Goal: Ask a question: Seek information or help from site administrators or community

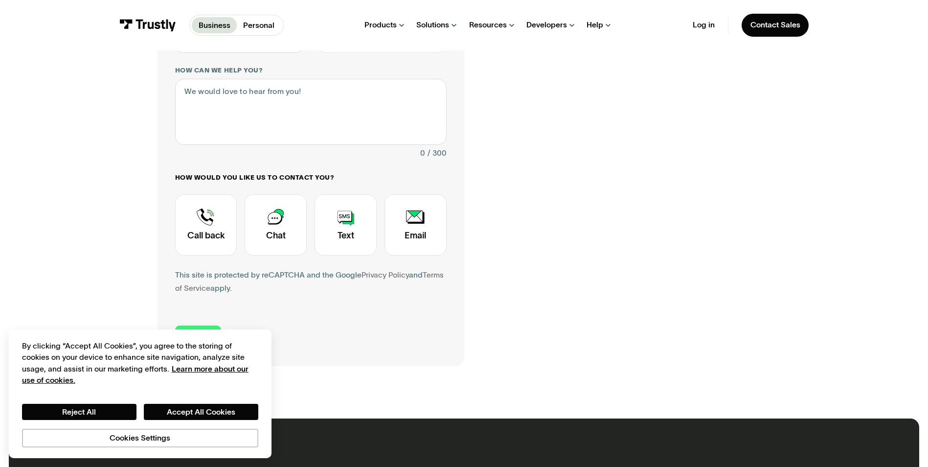
scroll to position [245, 0]
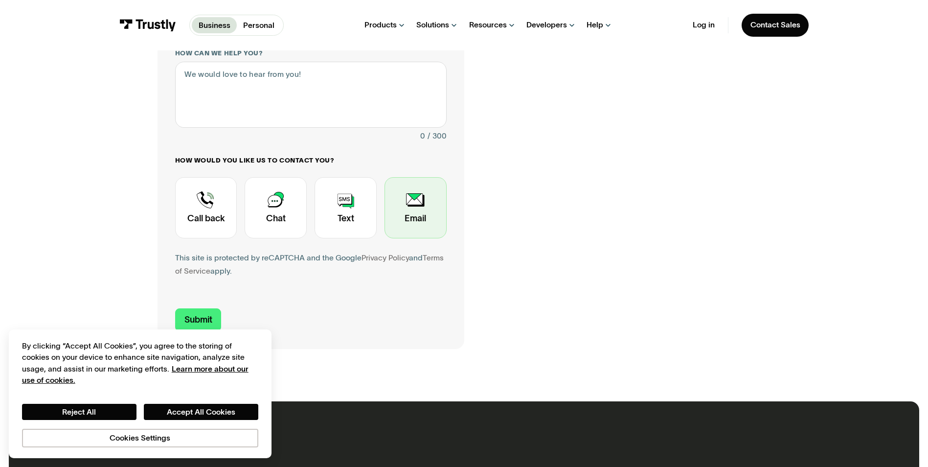
click at [411, 216] on div "Contact Trustly Support" at bounding box center [415, 207] width 62 height 61
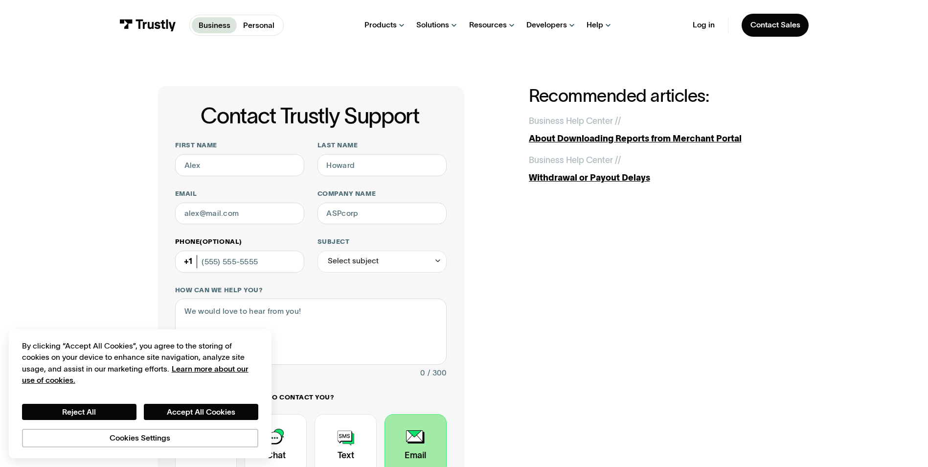
scroll to position [0, 0]
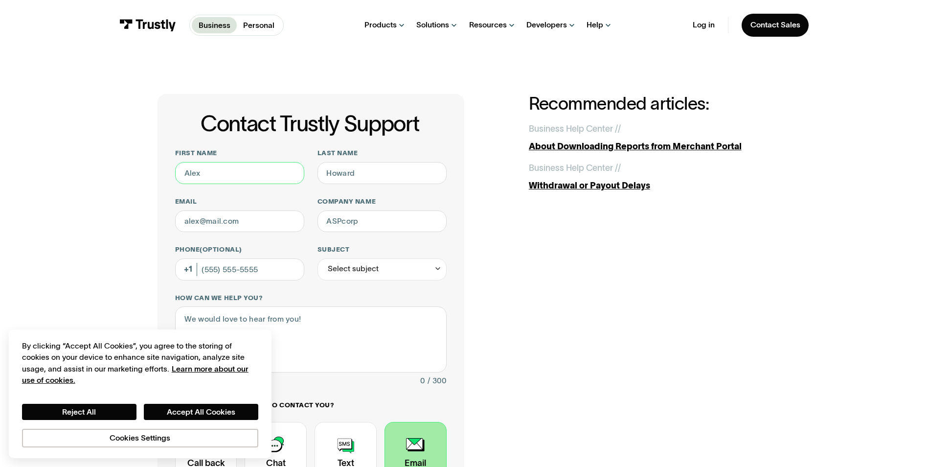
drag, startPoint x: 244, startPoint y: 179, endPoint x: 138, endPoint y: 171, distance: 106.0
click at [138, 171] on div "Contact Trustly Support First name Last name Email Company name Phone (Optional…" at bounding box center [464, 343] width 884 height 586
type input "First"
type input "Bank"
type input "[PERSON_NAME][EMAIL_ADDRESS][DOMAIN_NAME]"
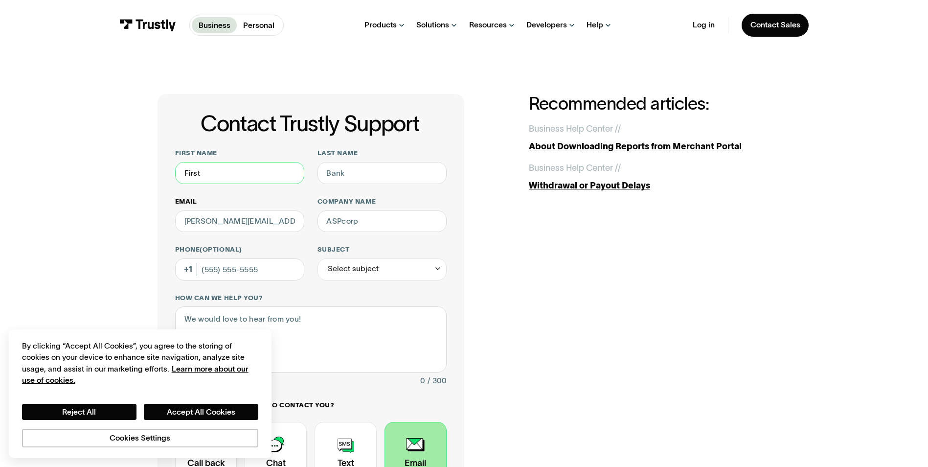
scroll to position [49, 0]
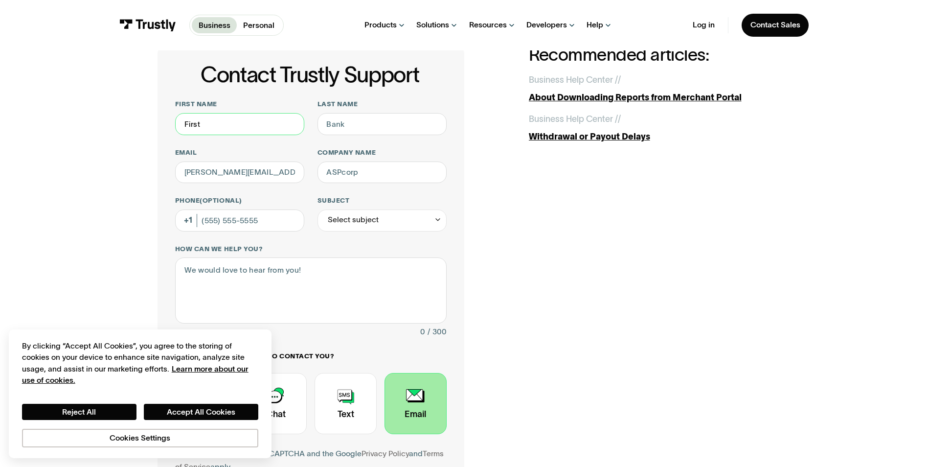
drag, startPoint x: 213, startPoint y: 127, endPoint x: 42, endPoint y: 122, distance: 171.3
click at [94, 122] on div "Contact Trustly Support First name First Last name Bank Email [PERSON_NAME][EMA…" at bounding box center [464, 294] width 884 height 586
type input "[PERSON_NAME]"
drag, startPoint x: 347, startPoint y: 119, endPoint x: 248, endPoint y: 114, distance: 99.4
click at [249, 114] on div "First name [PERSON_NAME] Last name Bank Email [PERSON_NAME][EMAIL_ADDRESS][DOMA…" at bounding box center [310, 293] width 271 height 386
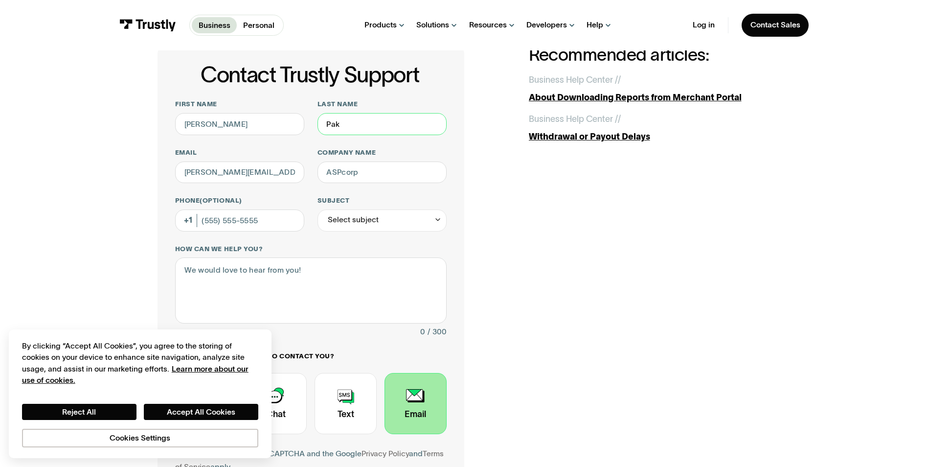
type input "Pak"
click at [157, 191] on div "Contact Trustly Support First name [PERSON_NAME] Last name Pak Email [PERSON_NA…" at bounding box center [310, 294] width 307 height 499
click at [358, 224] on div "Select subject" at bounding box center [353, 219] width 51 height 13
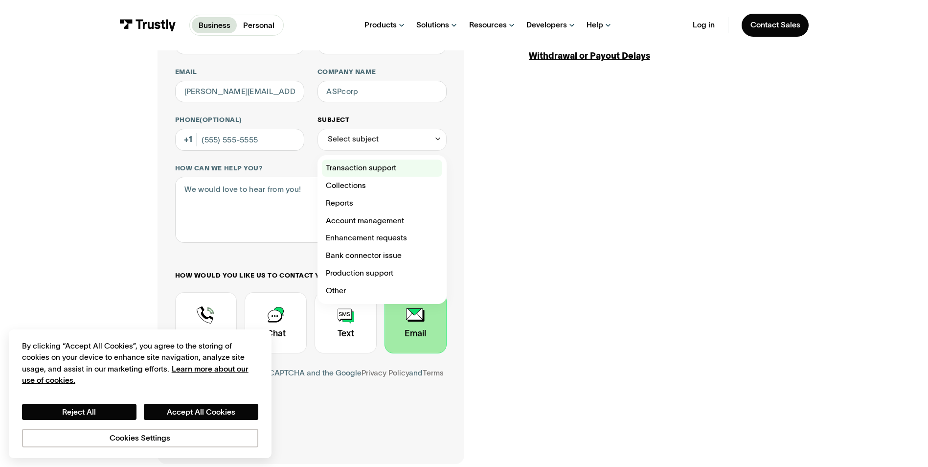
scroll to position [147, 0]
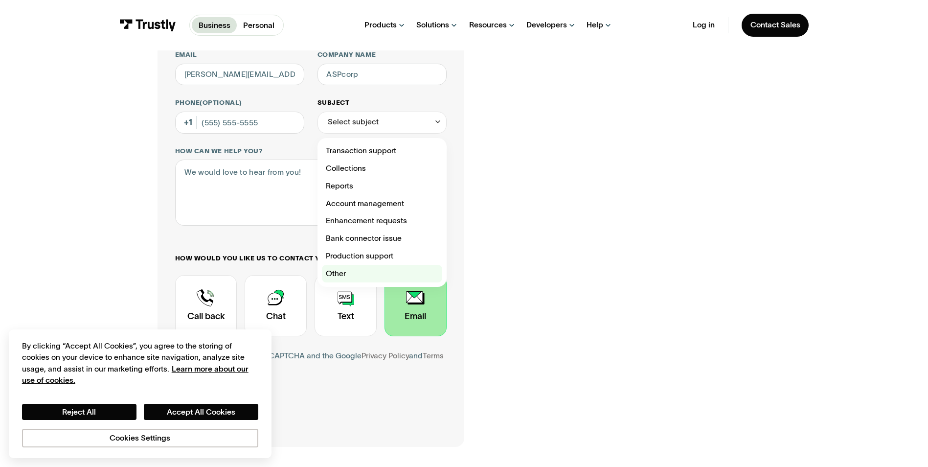
click at [340, 276] on div "Contact Trustly Support" at bounding box center [382, 274] width 120 height 18
type input "*****"
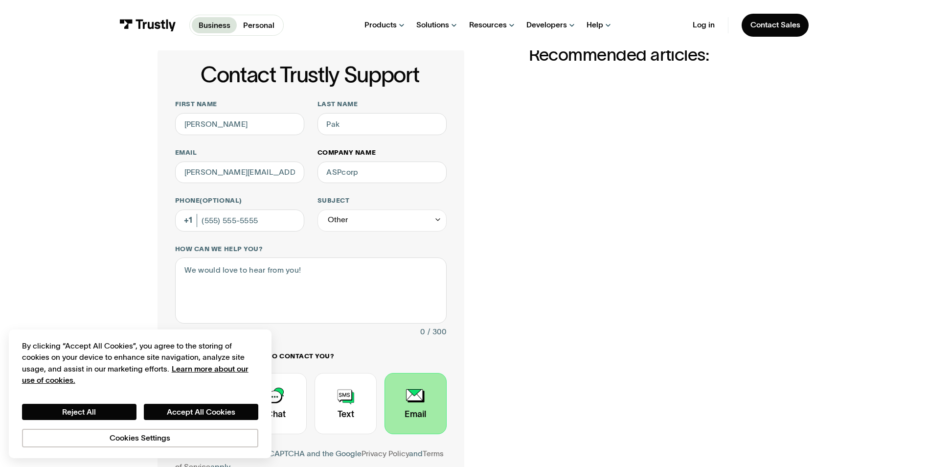
scroll to position [98, 0]
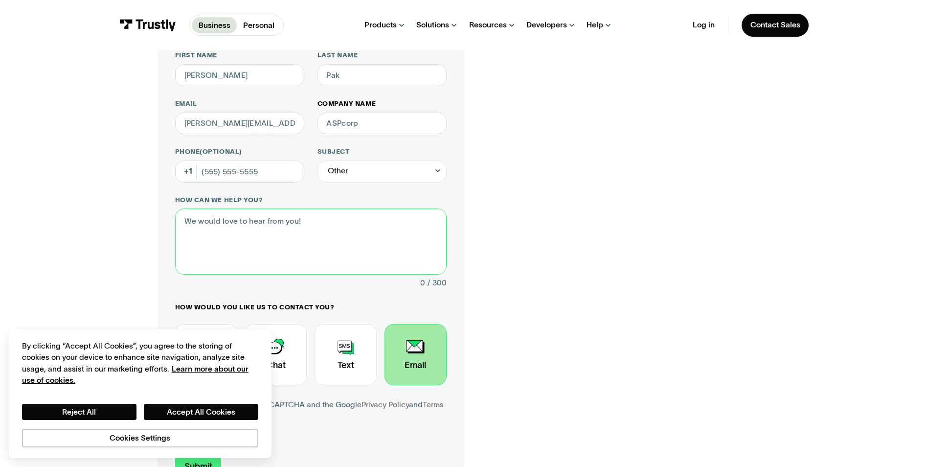
click at [347, 221] on textarea "How can we help you?" at bounding box center [310, 241] width 271 height 66
click at [219, 243] on textarea "How can we help you?" at bounding box center [310, 241] width 271 height 66
drag, startPoint x: 336, startPoint y: 224, endPoint x: 188, endPoint y: 222, distance: 147.7
click at [188, 222] on textarea "How can we help you?" at bounding box center [310, 241] width 271 height 66
click at [371, 226] on textarea "We are trying to remit payments for our clients, but" at bounding box center [310, 241] width 271 height 66
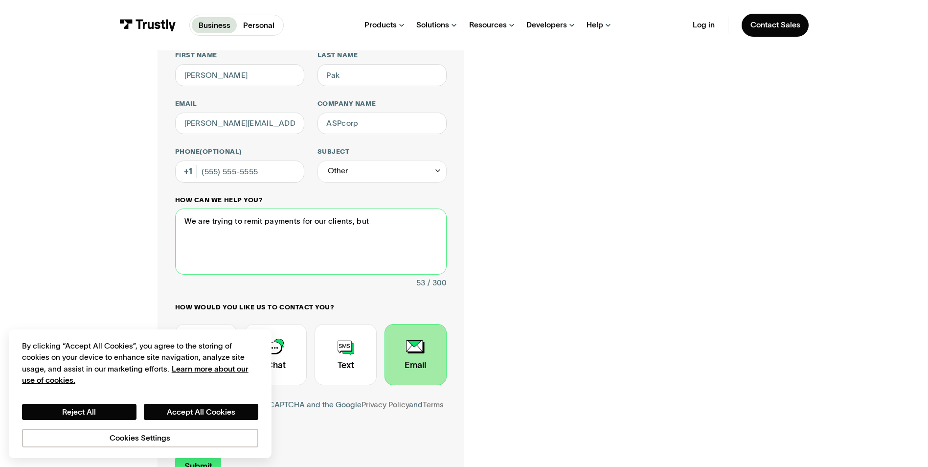
click at [375, 220] on textarea "We are trying to remit payments for our clients, but" at bounding box center [310, 241] width 271 height 66
paste textarea "the eChecks are not being approved"
click at [295, 234] on textarea "We are trying to remit payments for our clients, but the eChecks are not being …" at bounding box center [310, 241] width 271 height 66
type textarea "We are trying to remit payments for our clients, but the eChecks are not being …"
click at [586, 271] on div "Contact Trustly Support First name [PERSON_NAME] Last name Pak Email [PERSON_NA…" at bounding box center [463, 245] width 613 height 499
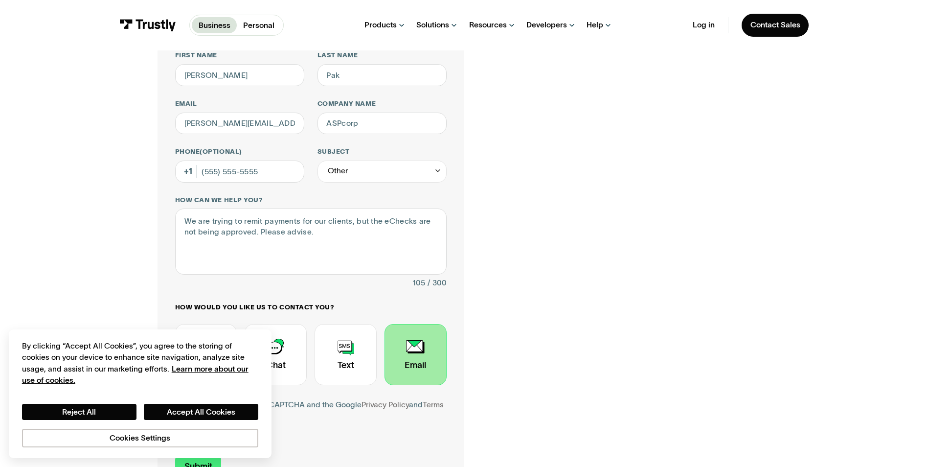
click at [408, 367] on div "Contact Trustly Support" at bounding box center [415, 354] width 62 height 61
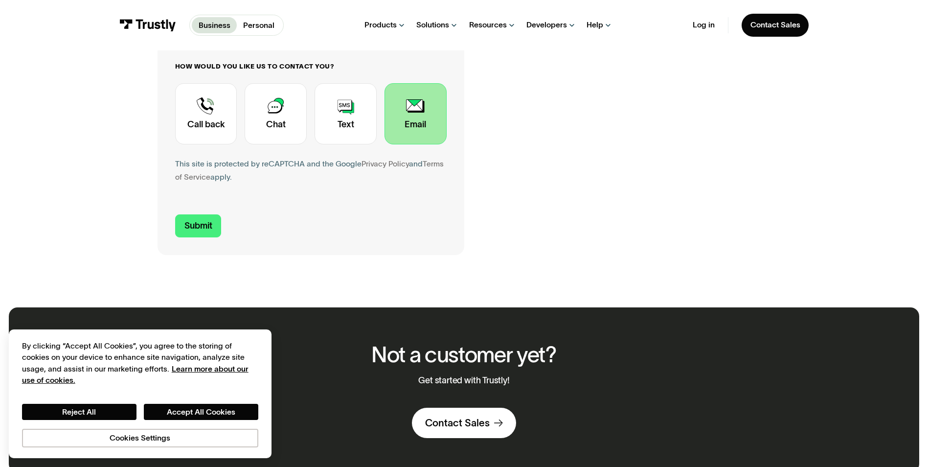
scroll to position [342, 0]
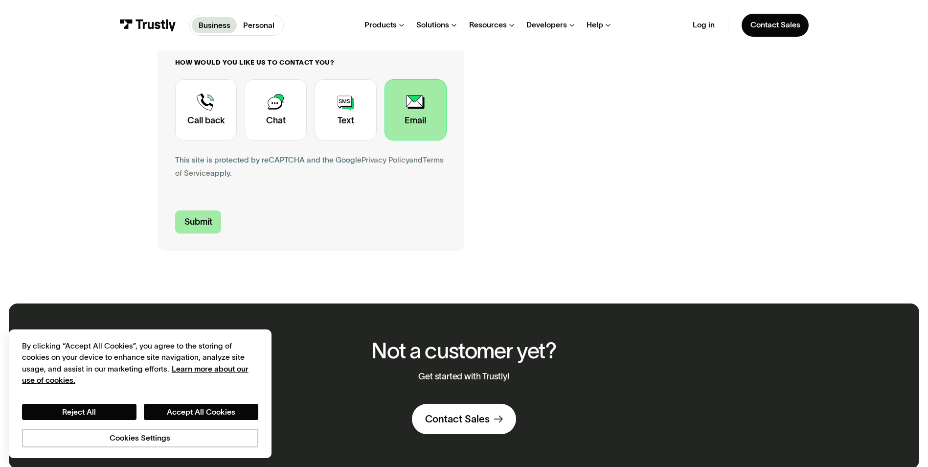
click at [186, 218] on input "Submit" at bounding box center [198, 221] width 46 height 23
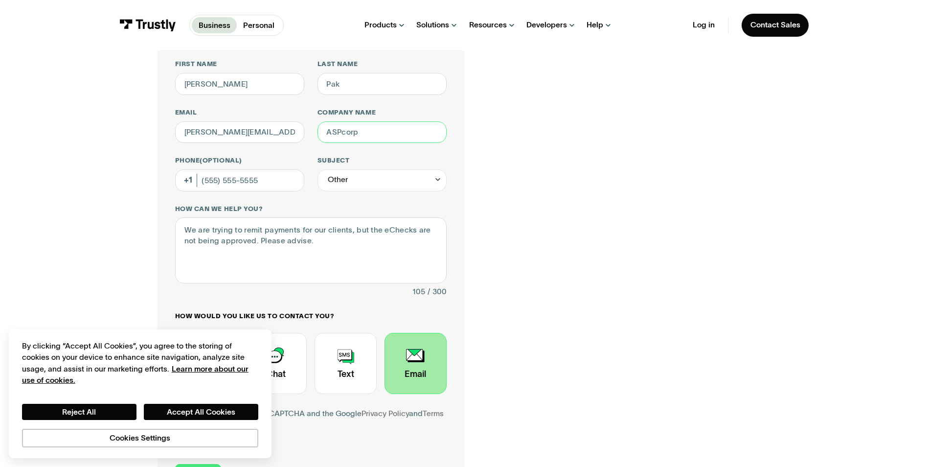
scroll to position [64, 0]
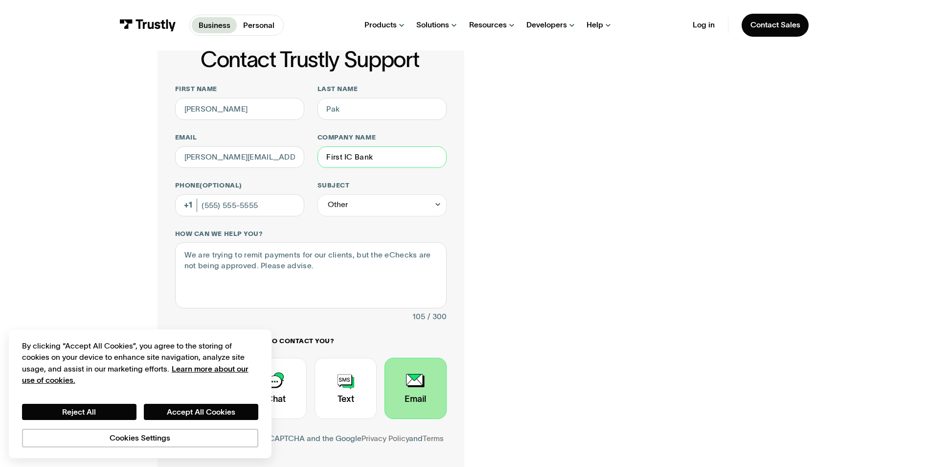
type input "First IC Bank"
click at [851, 342] on div "Contact Trustly Support First name [PERSON_NAME] Last name Pak Email [PERSON_NA…" at bounding box center [464, 279] width 884 height 586
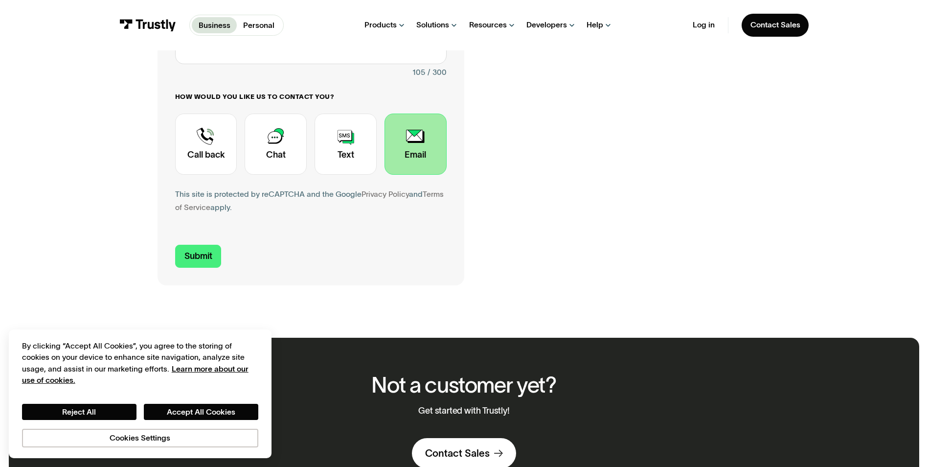
scroll to position [309, 0]
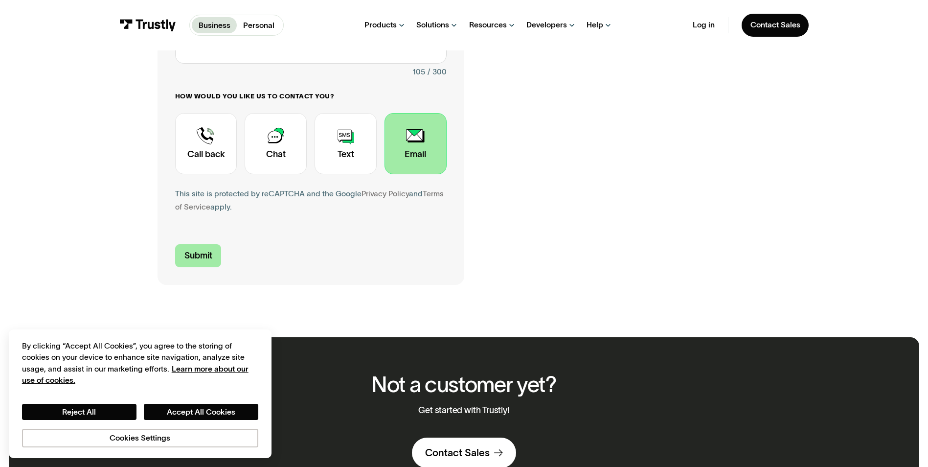
click at [211, 253] on input "Submit" at bounding box center [198, 255] width 46 height 23
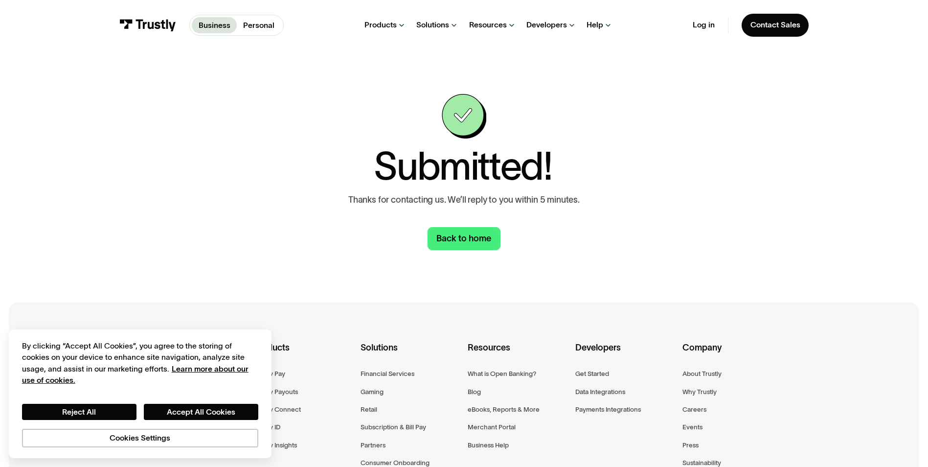
click at [95, 219] on div "Submitted! Thanks for contacting us. We’ll reply to you within 5 minutes. Back …" at bounding box center [464, 171] width 884 height 243
drag, startPoint x: 231, startPoint y: 151, endPoint x: 340, endPoint y: 60, distance: 142.0
click at [237, 148] on div "Submitted! Thanks for contacting us. We’ll reply to you within 5 minutes. Back …" at bounding box center [464, 171] width 884 height 243
click at [47, 173] on div "Submitted! Thanks for contacting us. We’ll reply to you within 5 minutes. Back …" at bounding box center [464, 171] width 884 height 243
